Goal: Find specific page/section: Find specific page/section

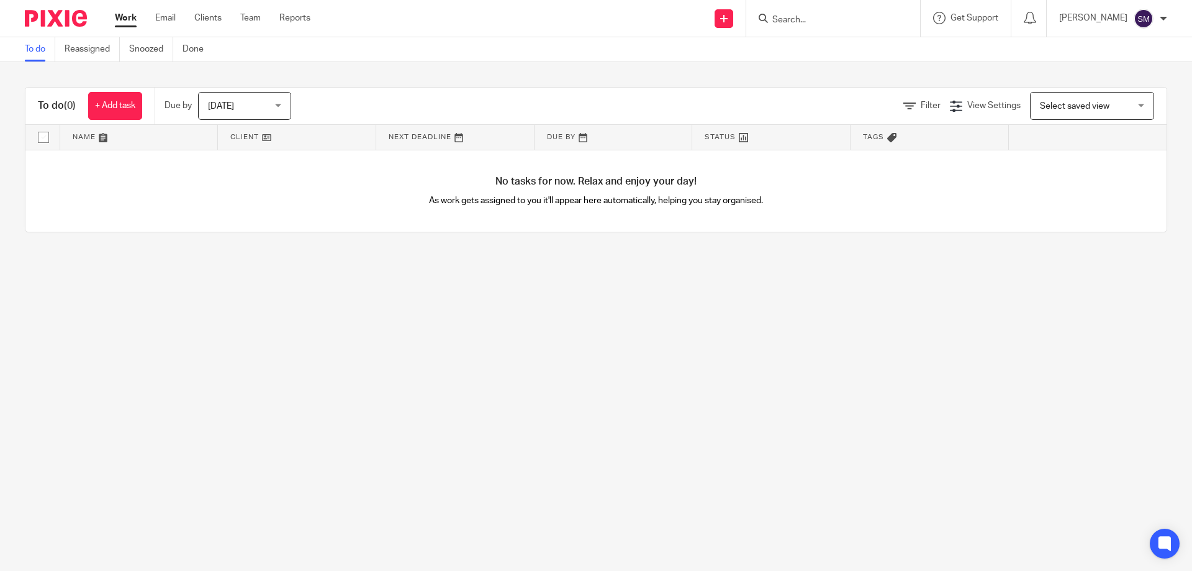
click at [850, 26] on form at bounding box center [837, 19] width 132 height 16
click at [834, 14] on form at bounding box center [837, 19] width 132 height 16
click at [811, 22] on input "Search" at bounding box center [827, 20] width 112 height 11
type input "upvc"
click at [821, 40] on link at bounding box center [861, 48] width 185 height 19
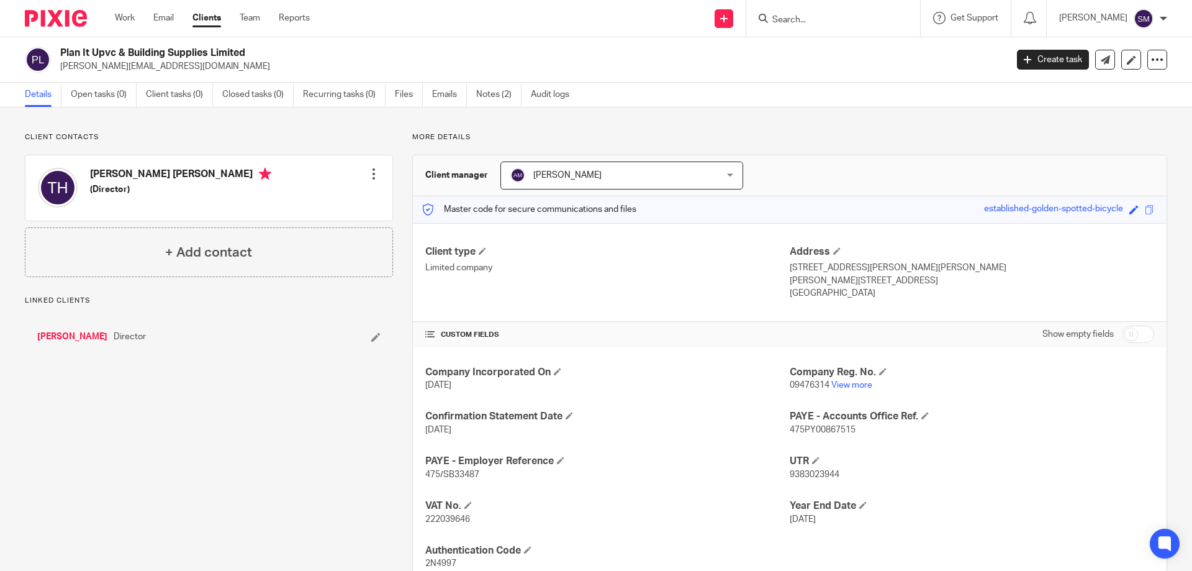
click at [92, 332] on link "[PERSON_NAME]" at bounding box center [72, 336] width 70 height 12
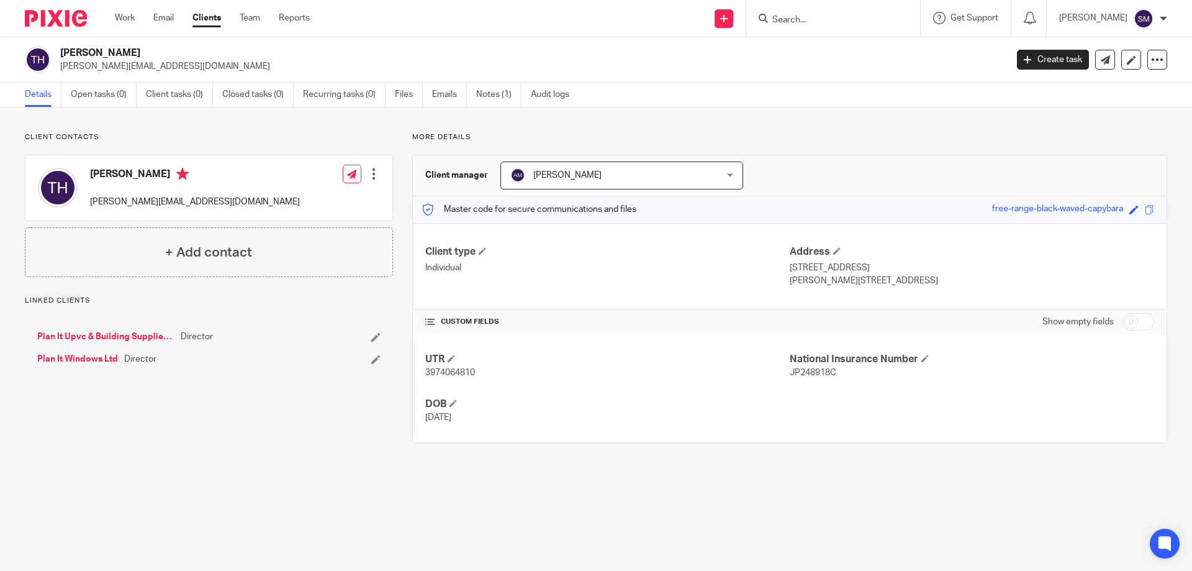
click at [111, 335] on link "Plan It Upvc & Building Supplies Limited" at bounding box center [105, 336] width 137 height 12
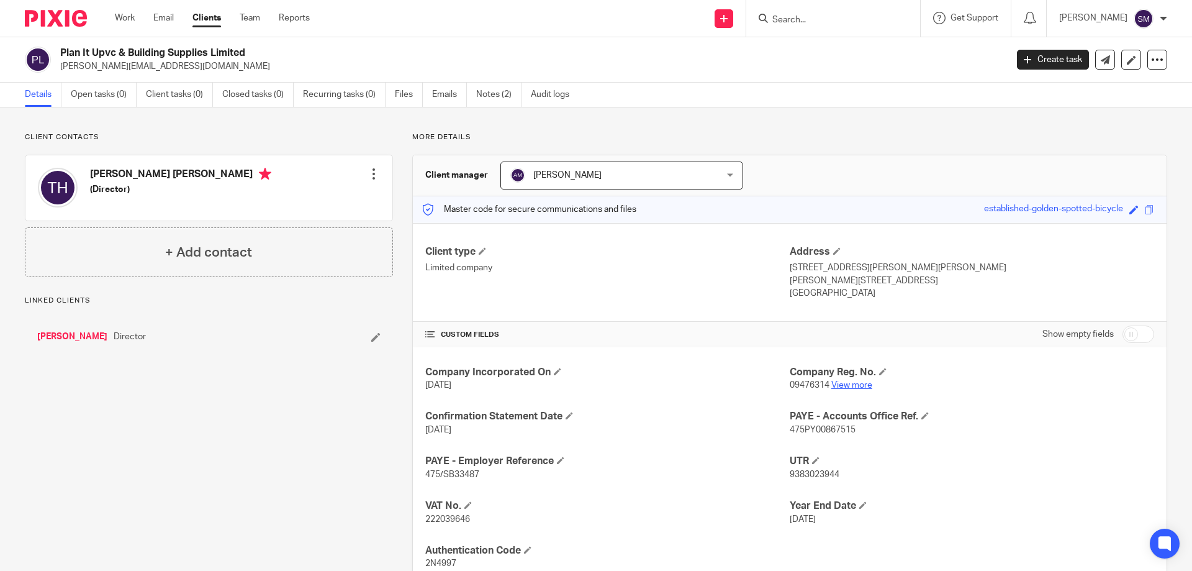
click at [836, 381] on link "View more" at bounding box center [851, 385] width 41 height 9
